Goal: Navigation & Orientation: Find specific page/section

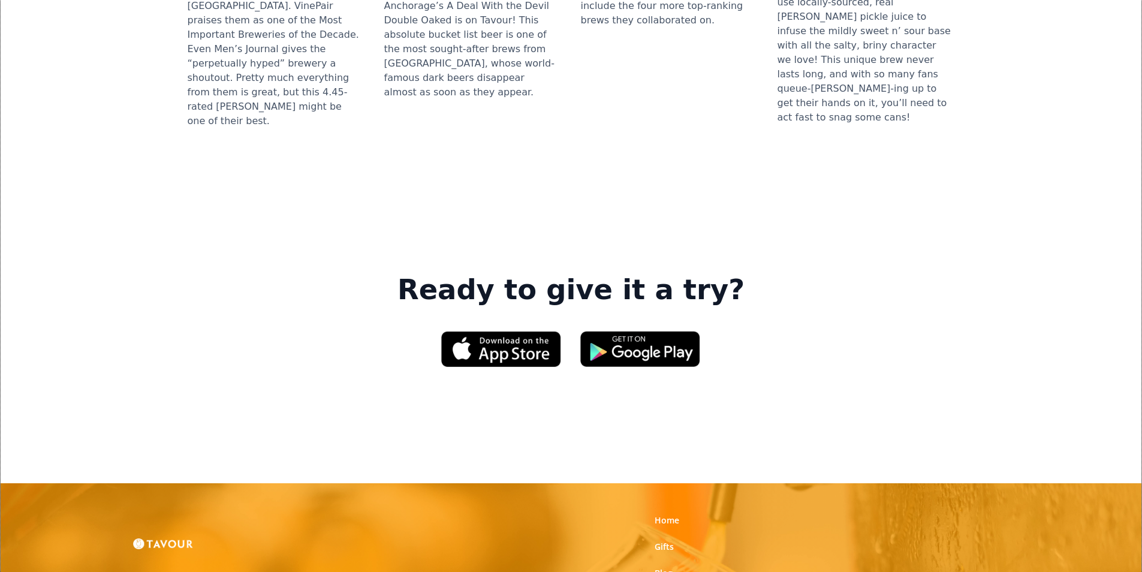
scroll to position [1679, 0]
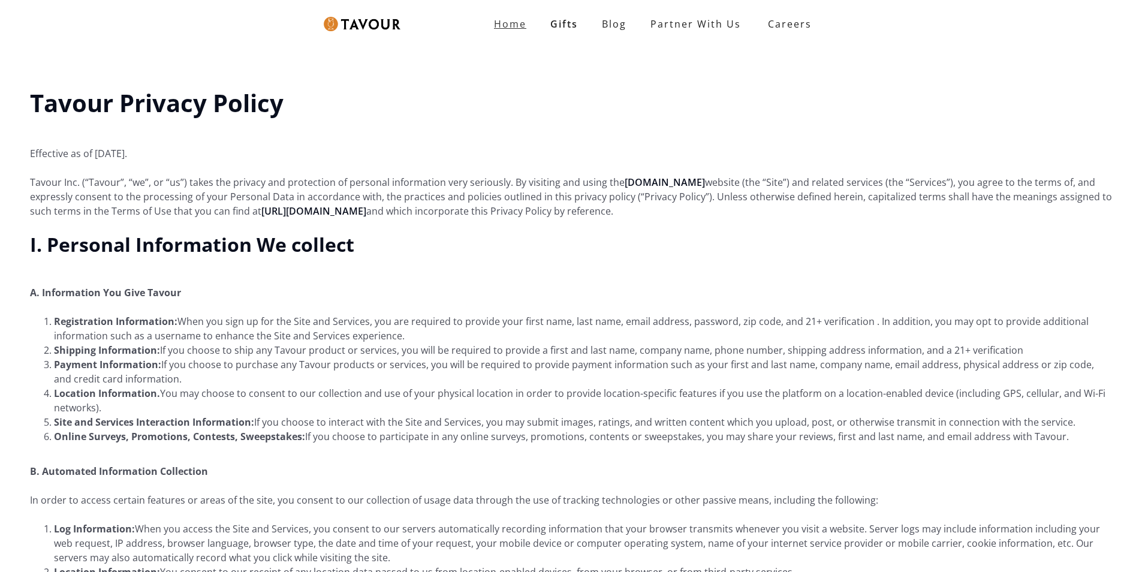
click at [519, 28] on strong "Home" at bounding box center [510, 23] width 32 height 13
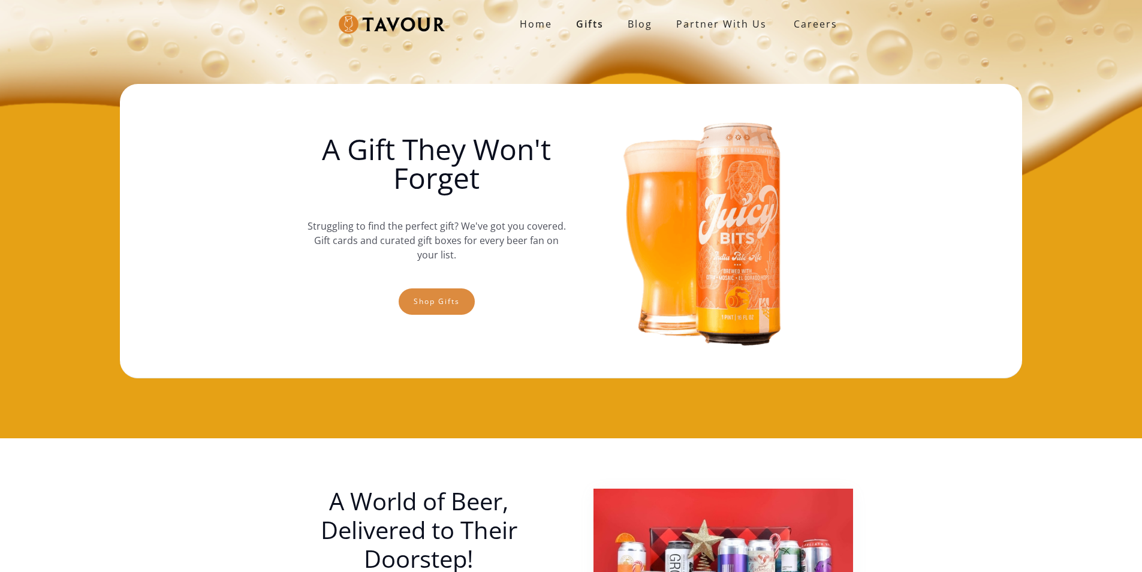
click at [407, 296] on link "Shop gifts" at bounding box center [437, 301] width 76 height 26
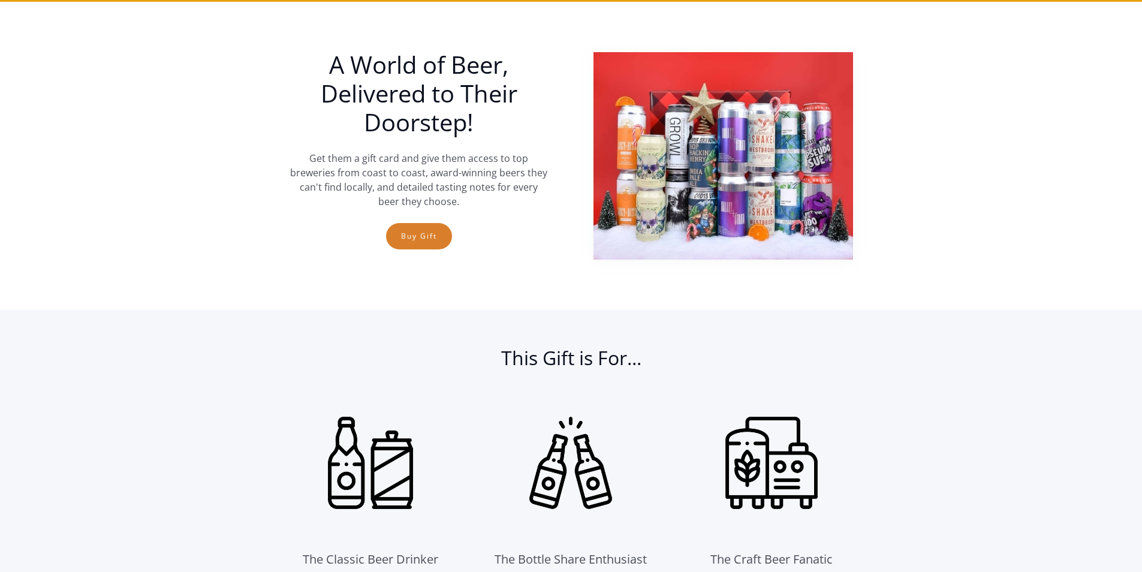
scroll to position [438, 0]
